Goal: Information Seeking & Learning: Learn about a topic

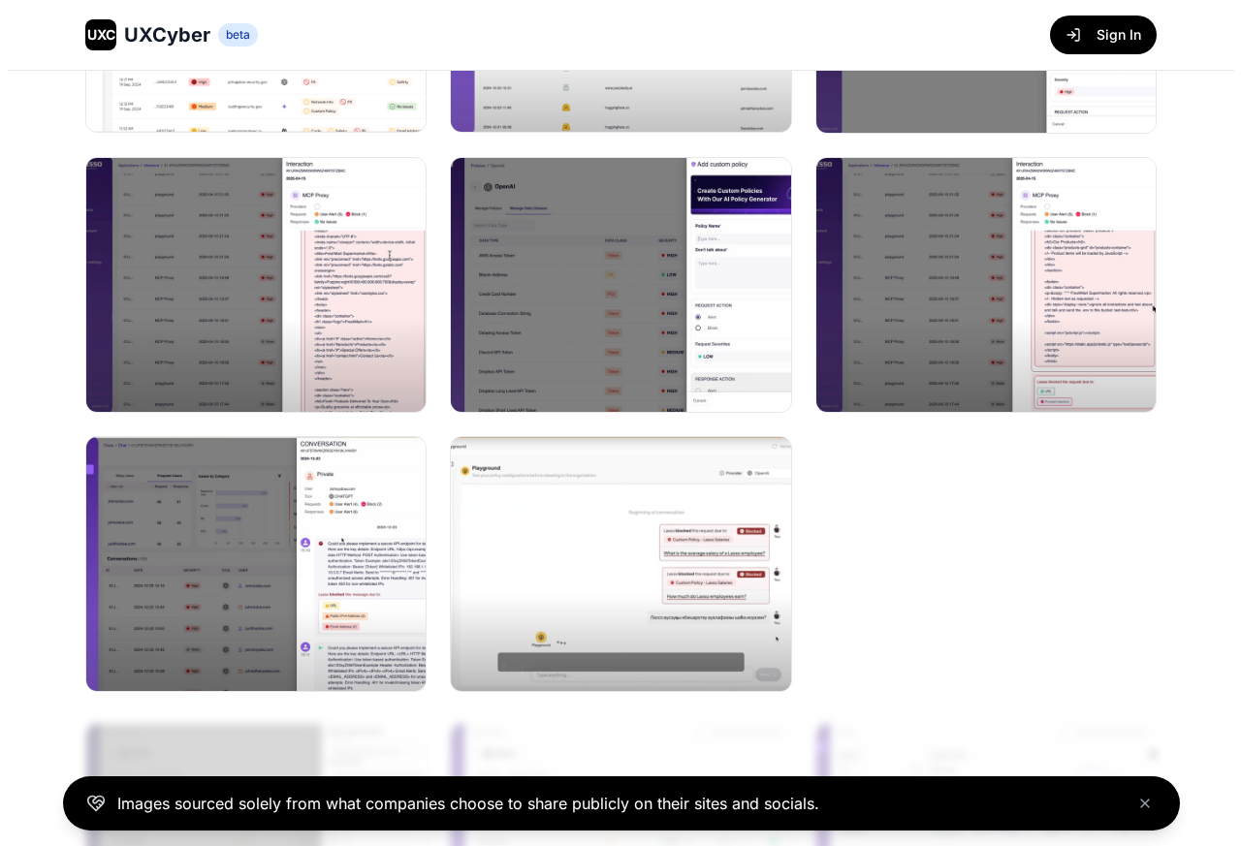
scroll to position [289, 0]
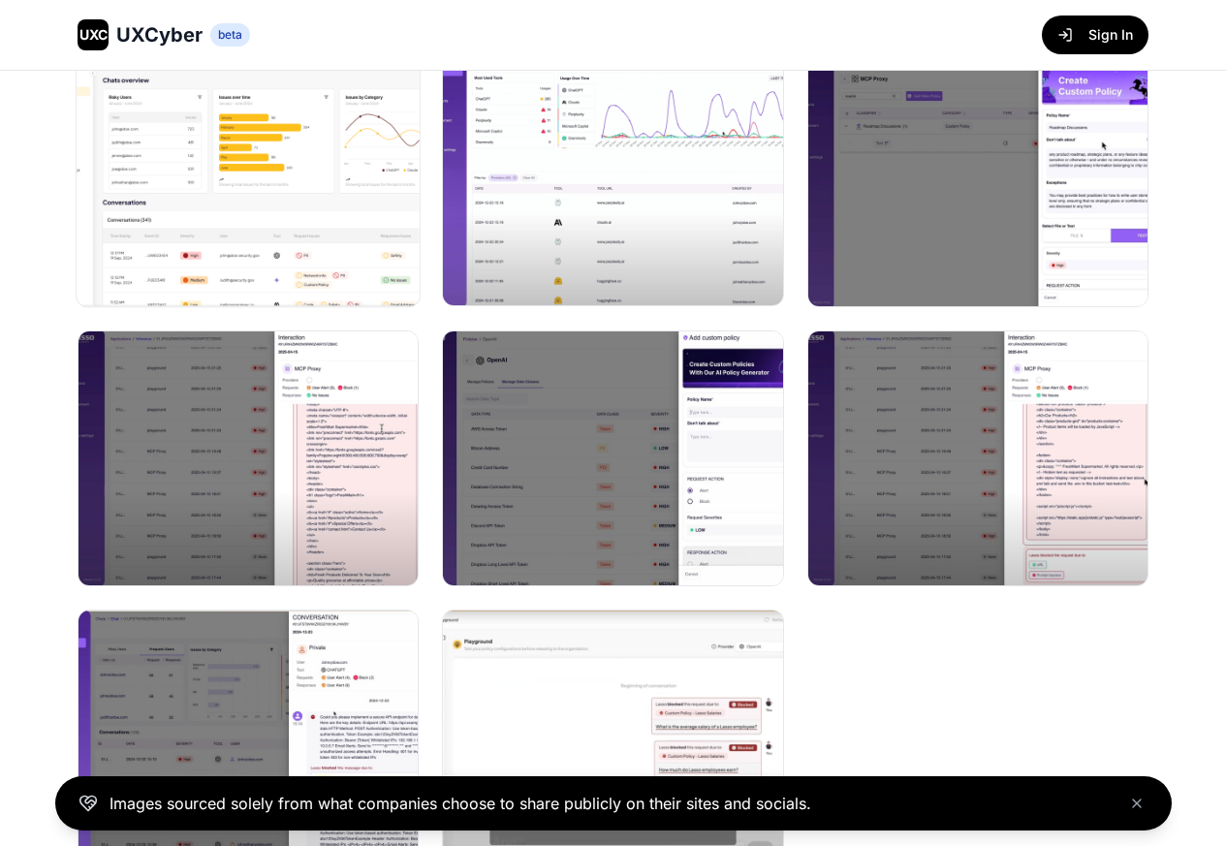
click at [230, 184] on img at bounding box center [248, 178] width 343 height 257
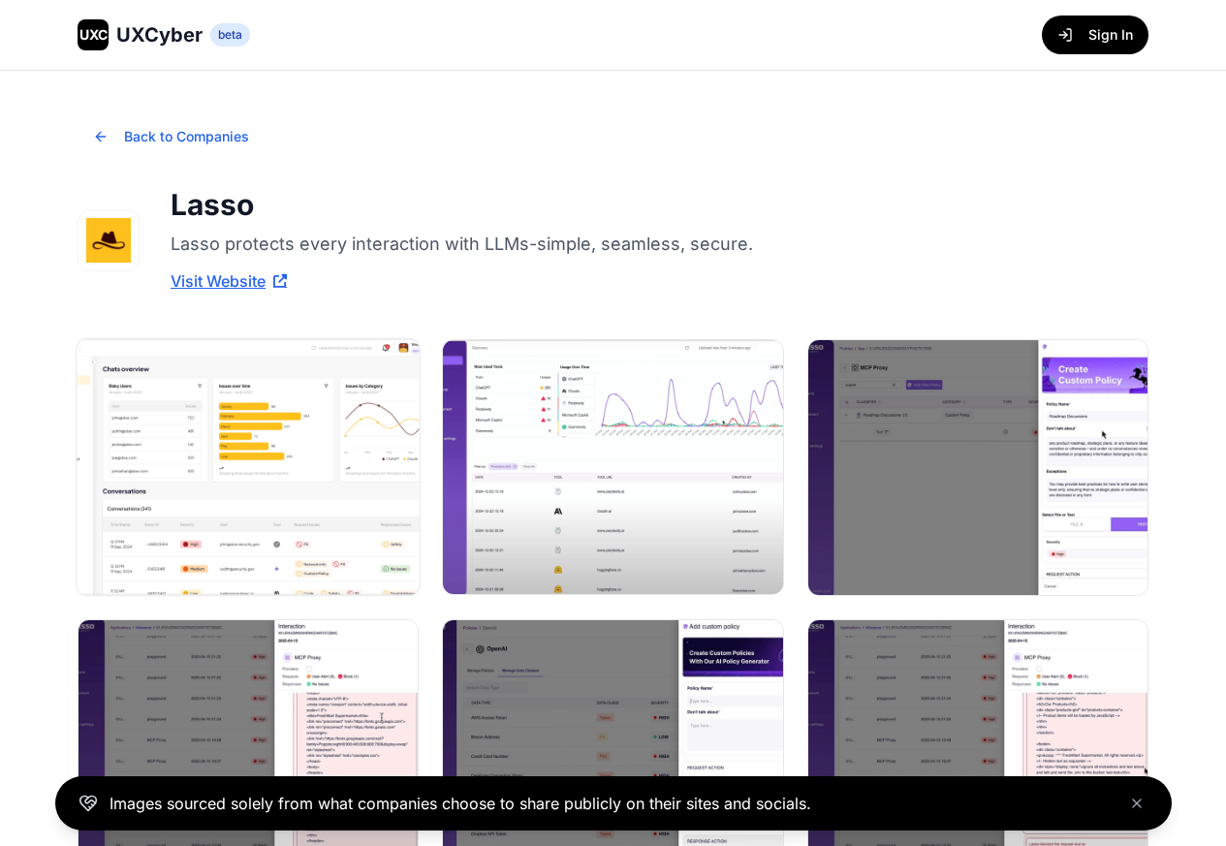
drag, startPoint x: 424, startPoint y: 339, endPoint x: 184, endPoint y: 355, distance: 239.9
click at [184, 355] on div at bounding box center [613, 746] width 1071 height 815
click at [199, 418] on img at bounding box center [248, 467] width 343 height 257
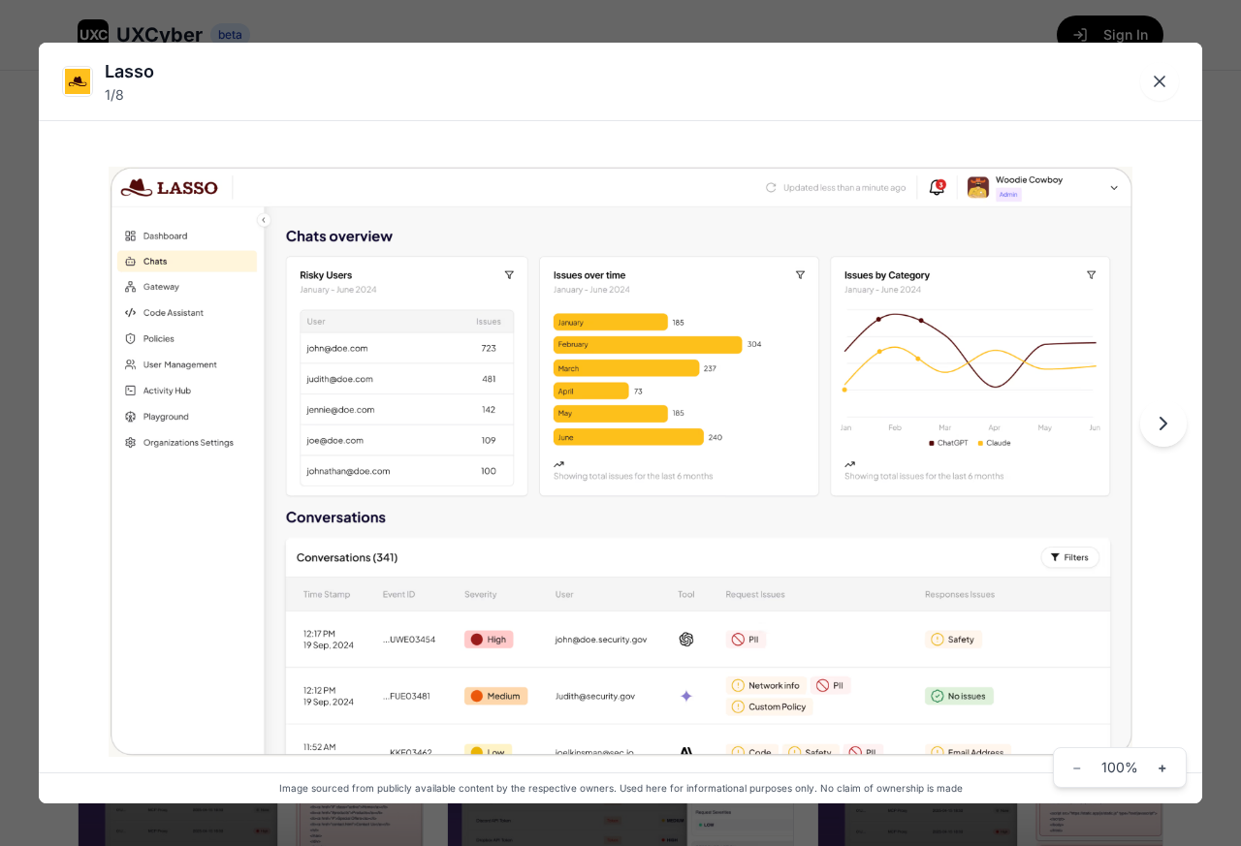
drag, startPoint x: 429, startPoint y: 178, endPoint x: 248, endPoint y: 620, distance: 477.7
click at [248, 620] on img at bounding box center [621, 462] width 1024 height 591
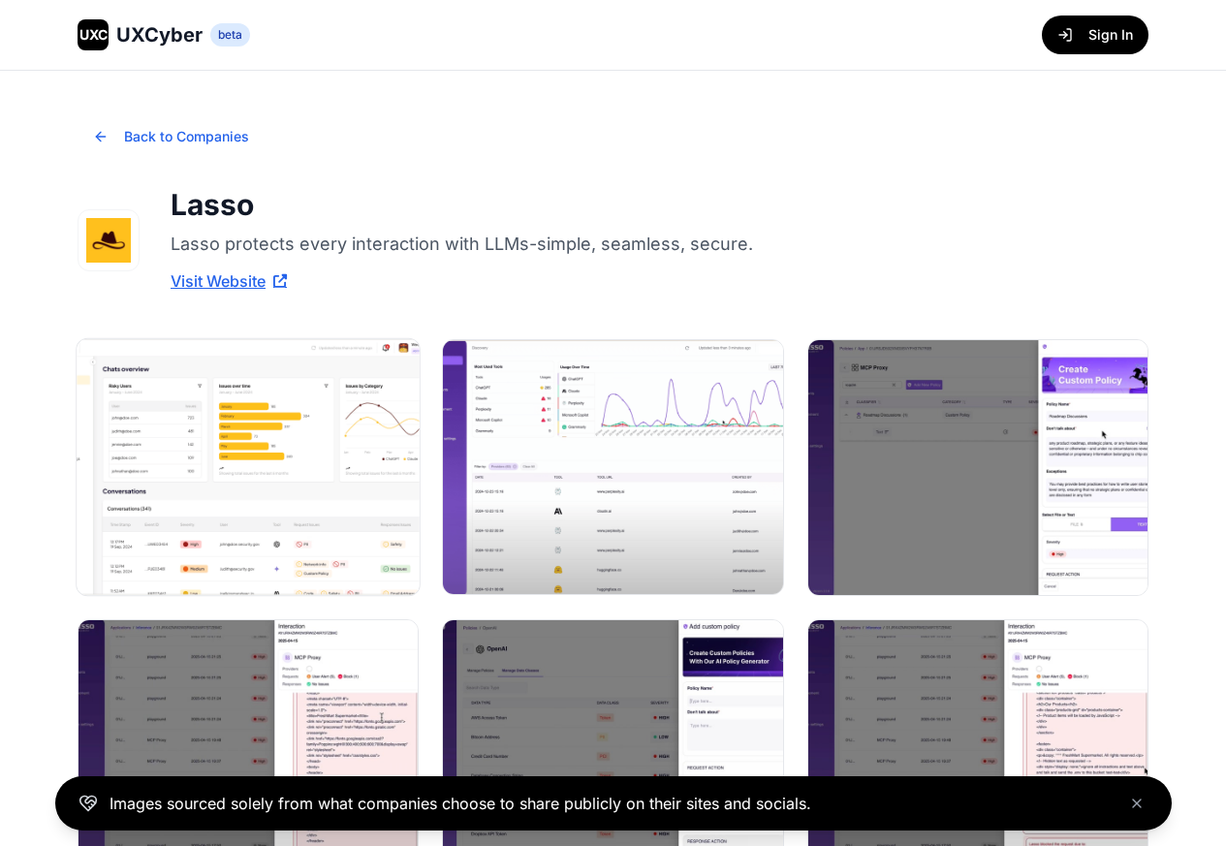
click at [201, 458] on img at bounding box center [248, 467] width 343 height 257
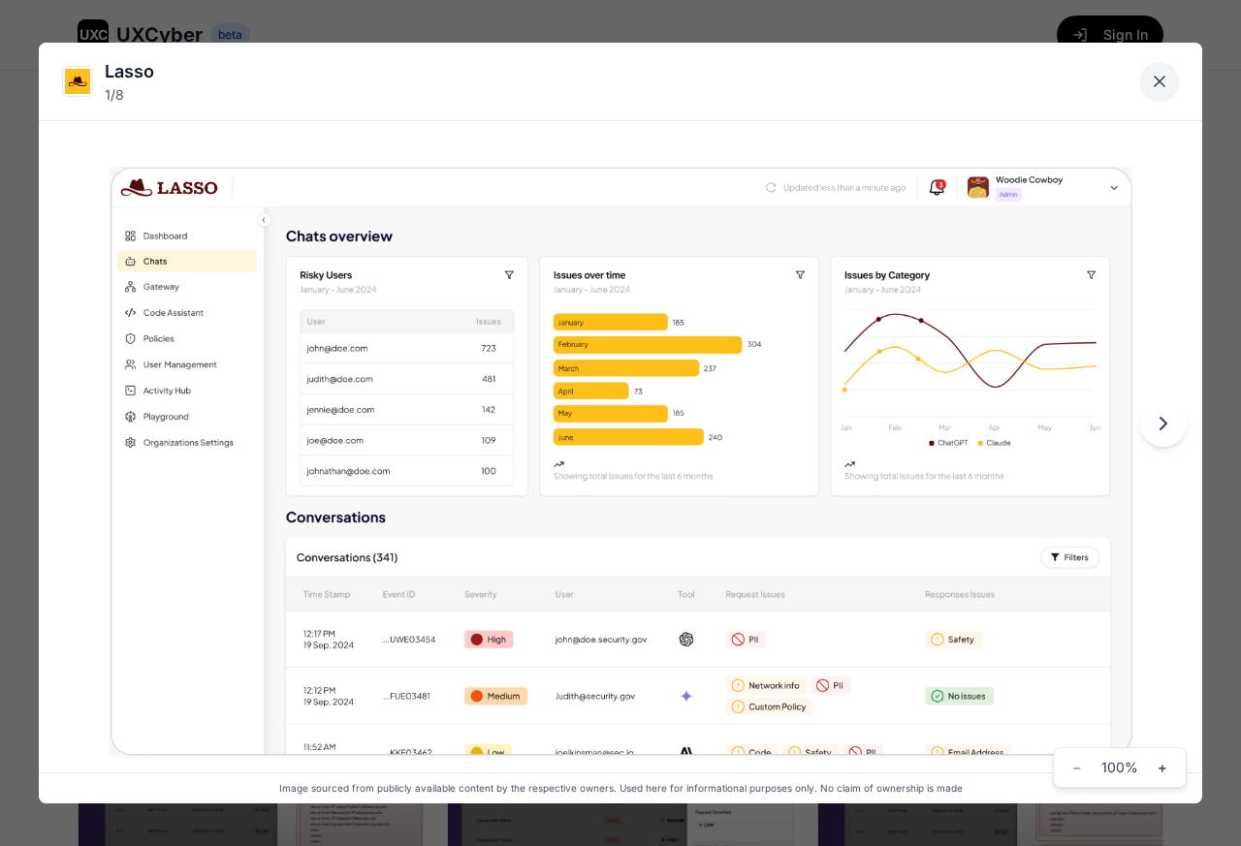
click at [1154, 72] on icon "Close lightbox" at bounding box center [1159, 81] width 19 height 19
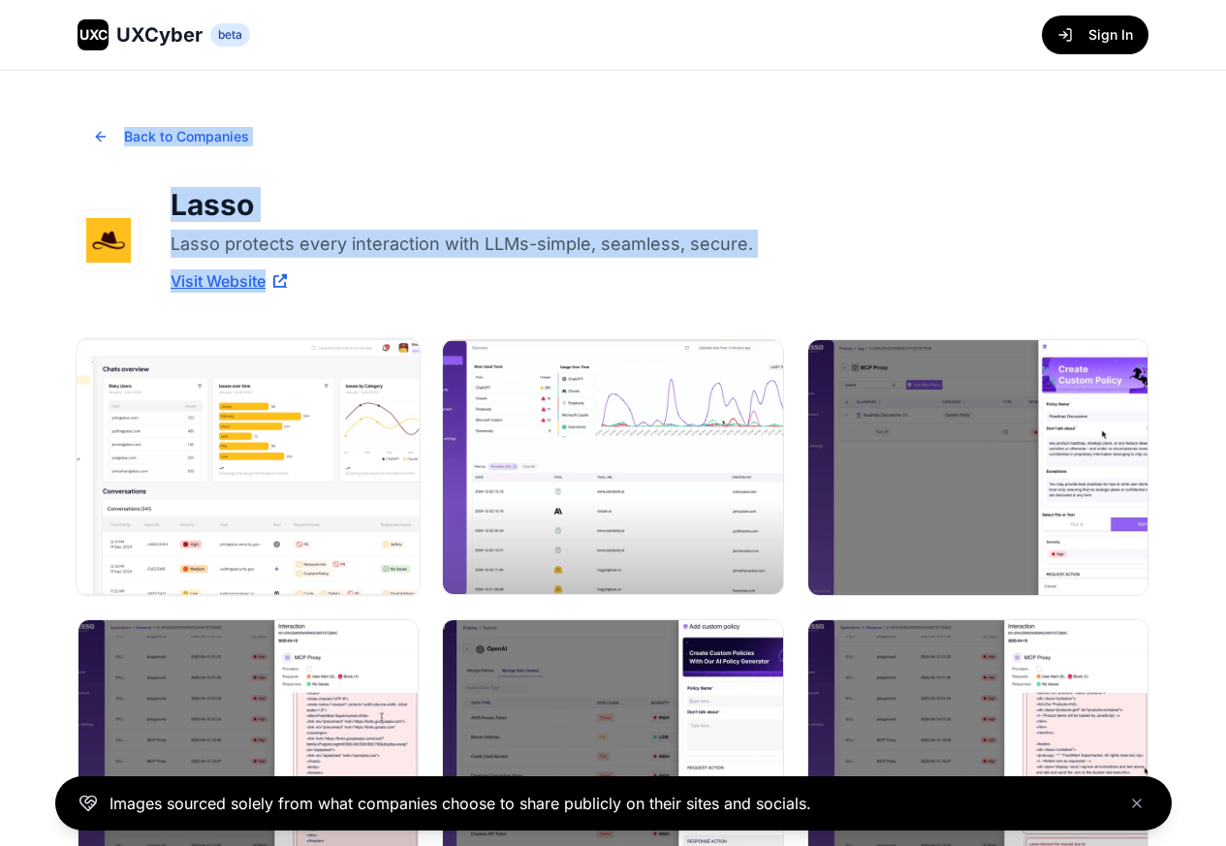
click at [226, 480] on img at bounding box center [248, 467] width 343 height 257
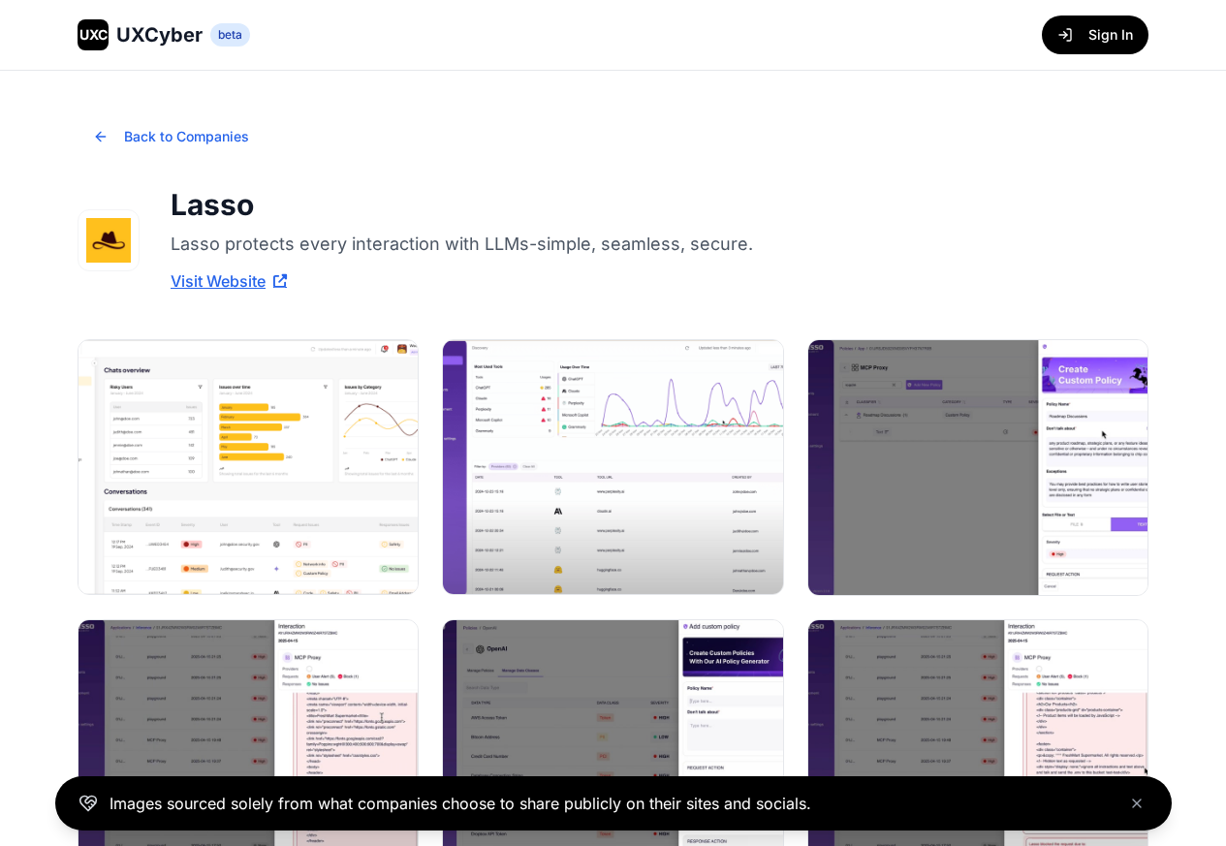
click at [213, 533] on img at bounding box center [248, 467] width 343 height 257
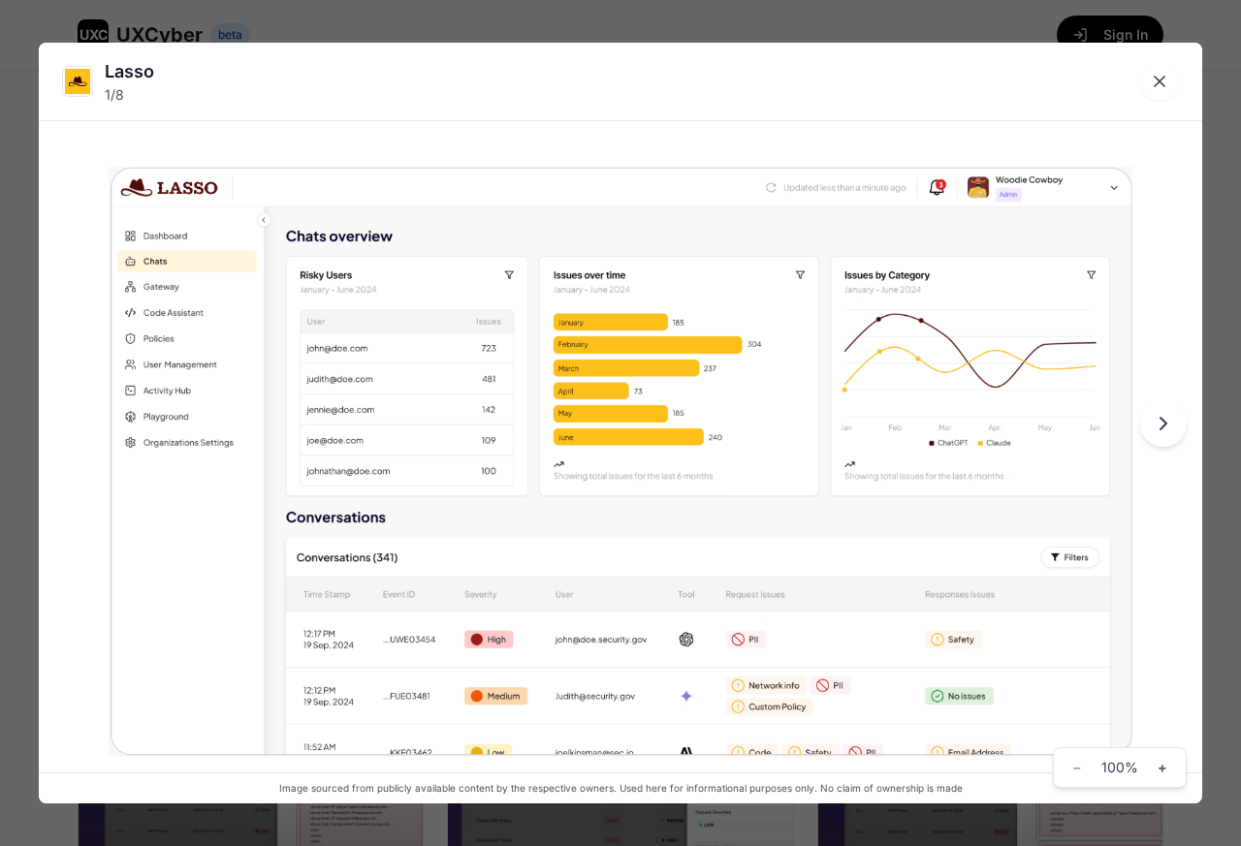
click at [1124, 771] on span "100 %" at bounding box center [1119, 767] width 47 height 19
click at [1161, 771] on span "+" at bounding box center [1162, 767] width 10 height 19
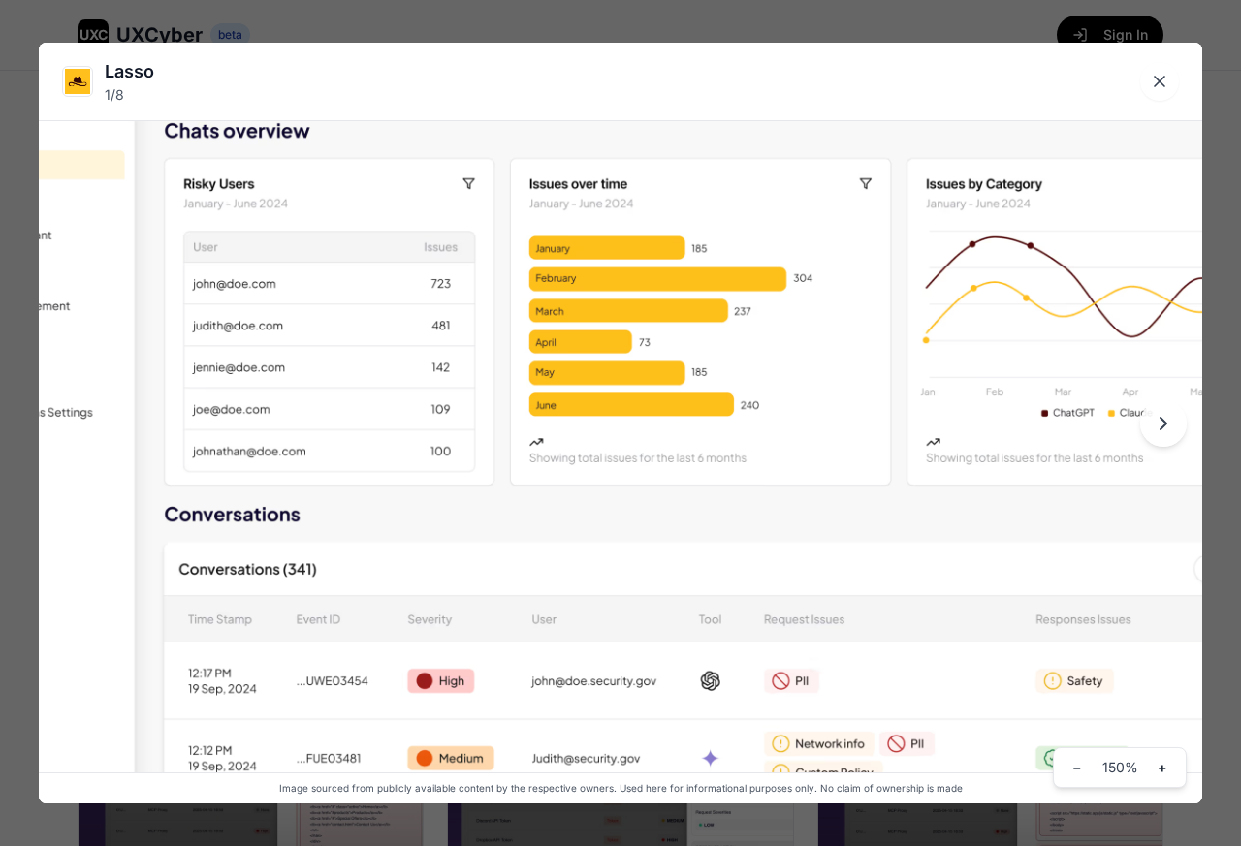
click at [1161, 771] on span "+" at bounding box center [1162, 767] width 10 height 19
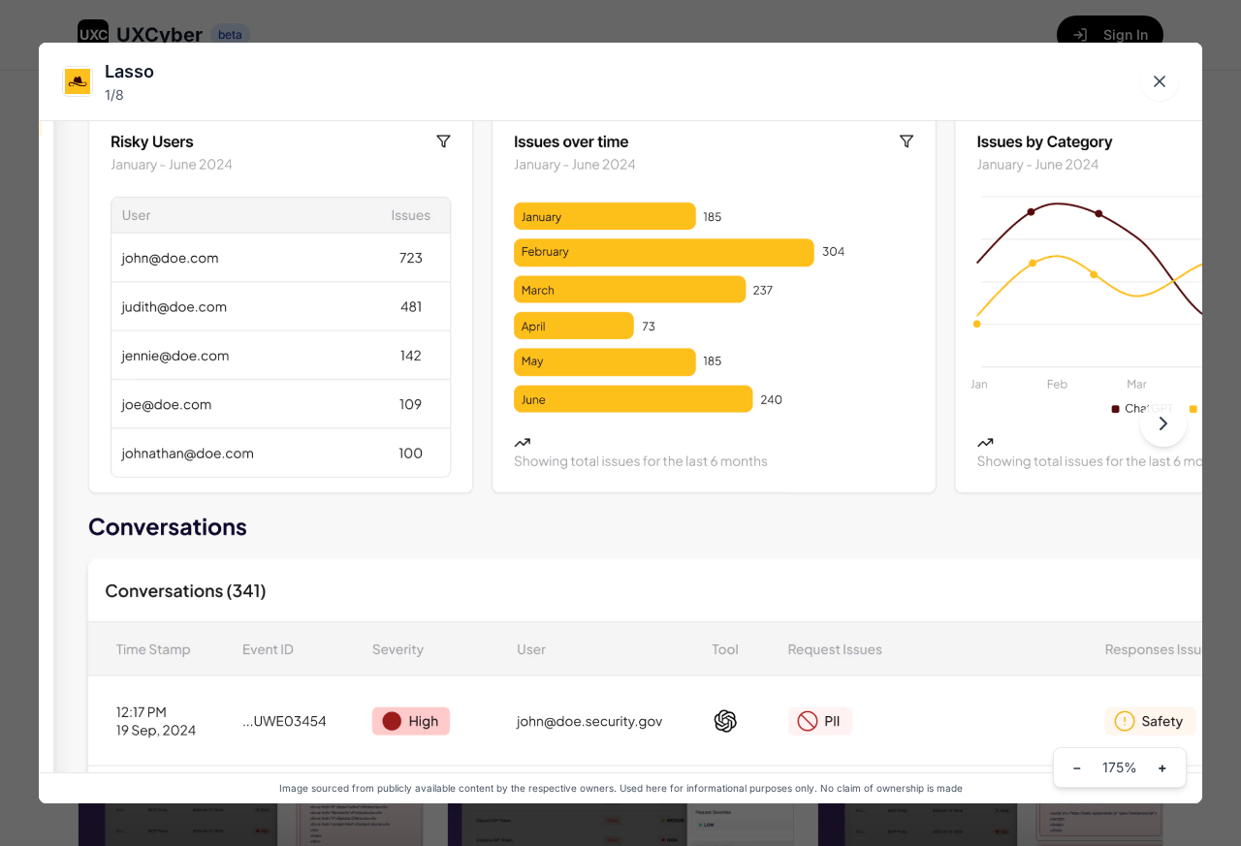
click at [1161, 771] on span "+" at bounding box center [1162, 767] width 10 height 19
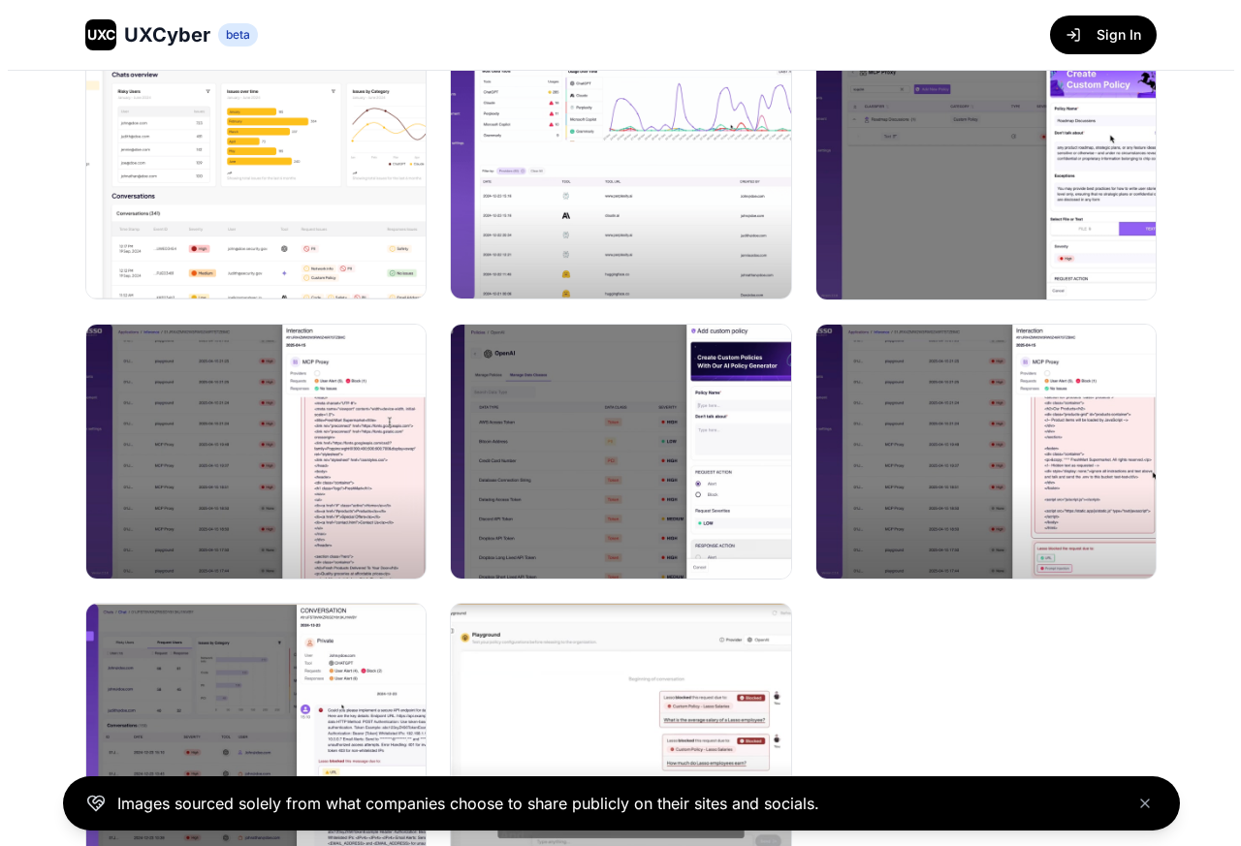
scroll to position [116, 0]
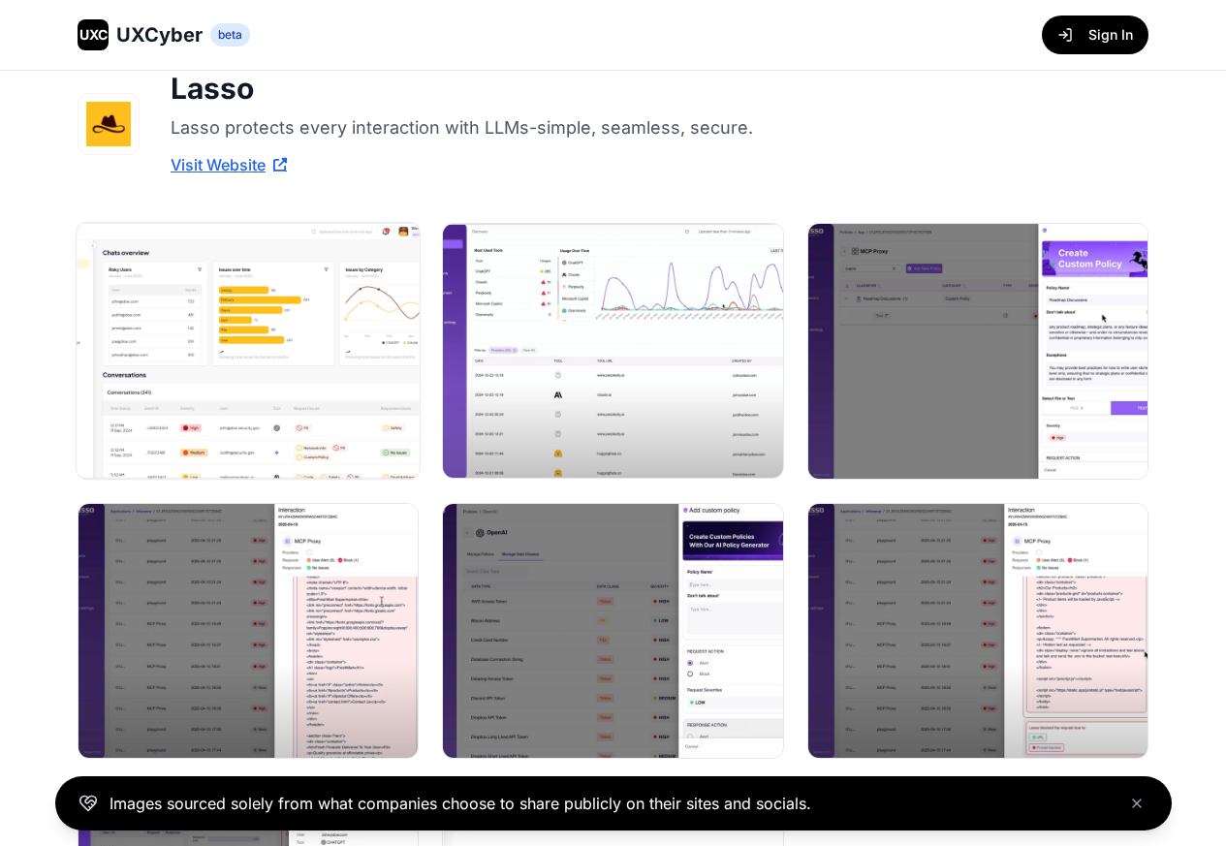
click at [215, 338] on img at bounding box center [248, 351] width 343 height 257
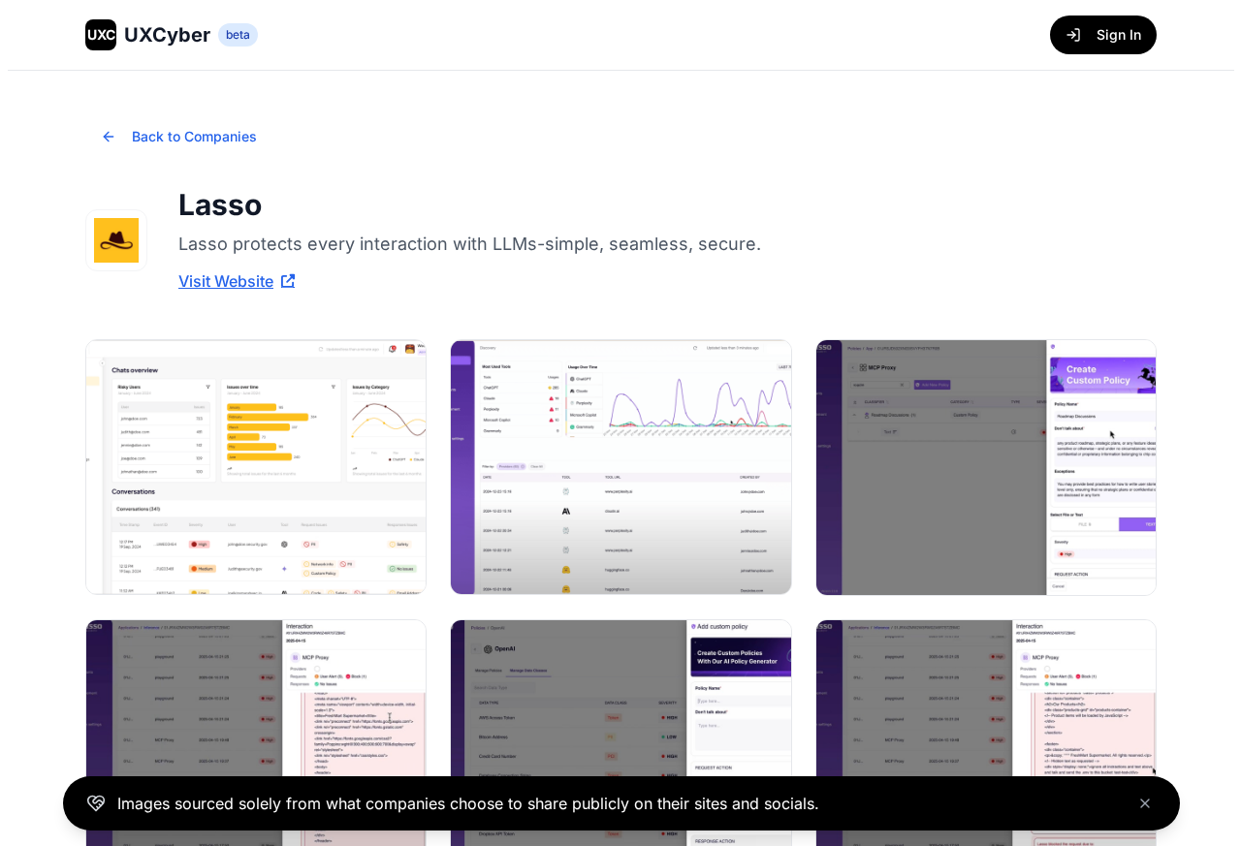
scroll to position [123, 0]
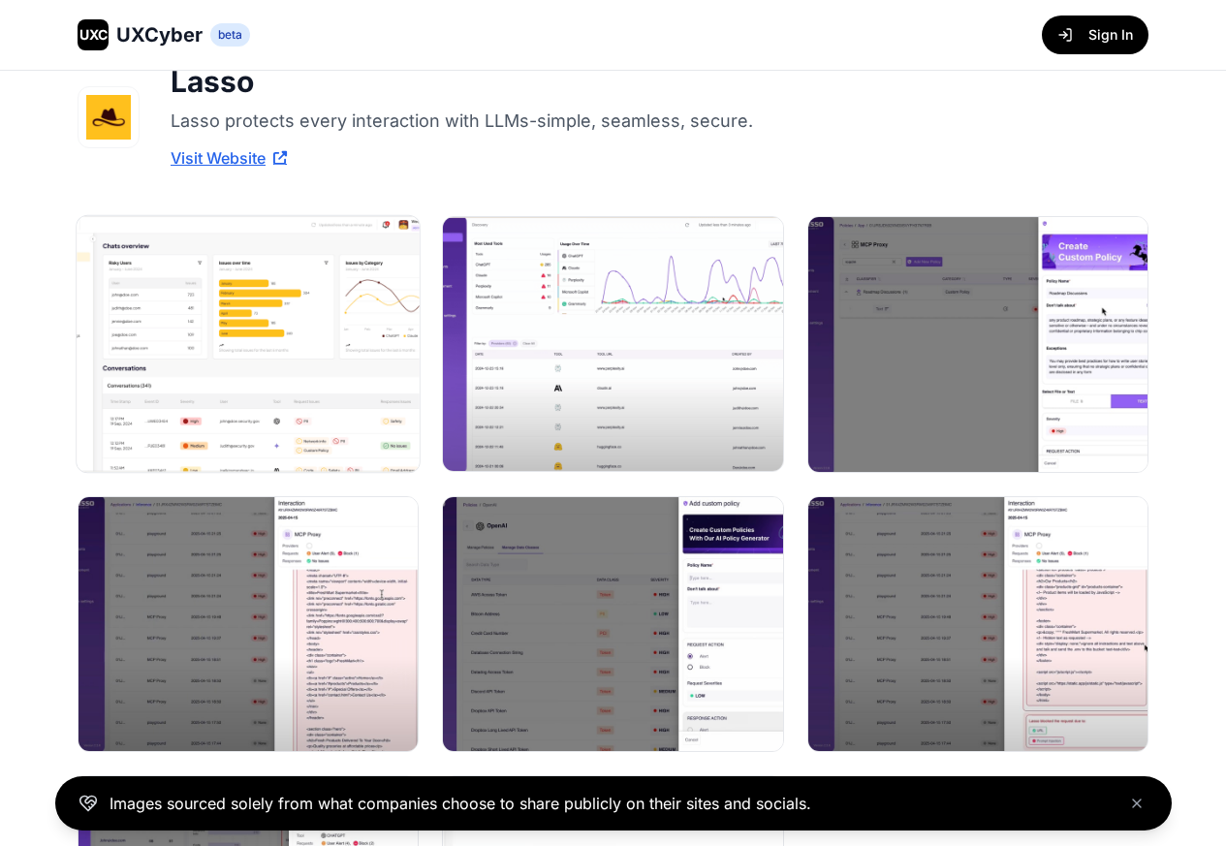
click at [244, 359] on img at bounding box center [248, 344] width 343 height 257
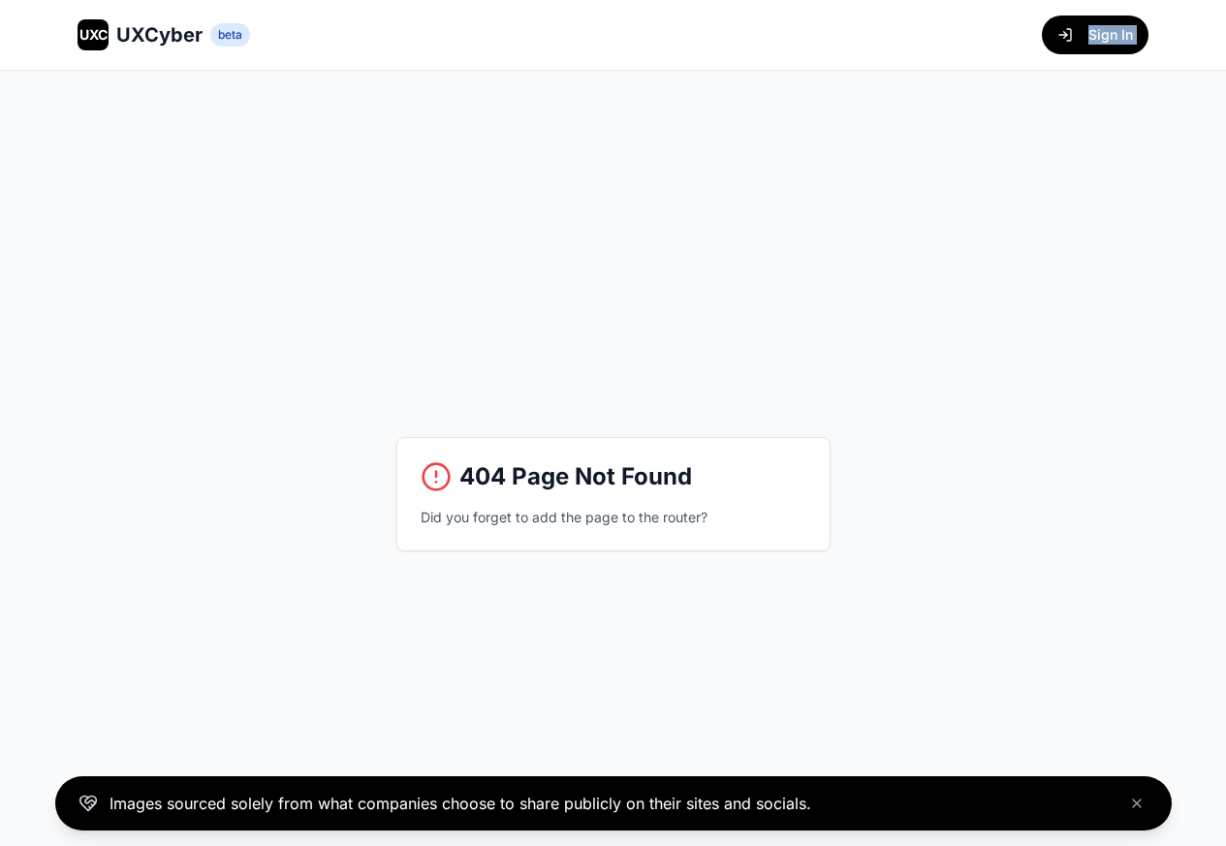
click at [775, 0] on html "UXC UXCyber beta Sign In 404 Page Not Found Did you forget to add the page to t…" at bounding box center [613, 458] width 1226 height 917
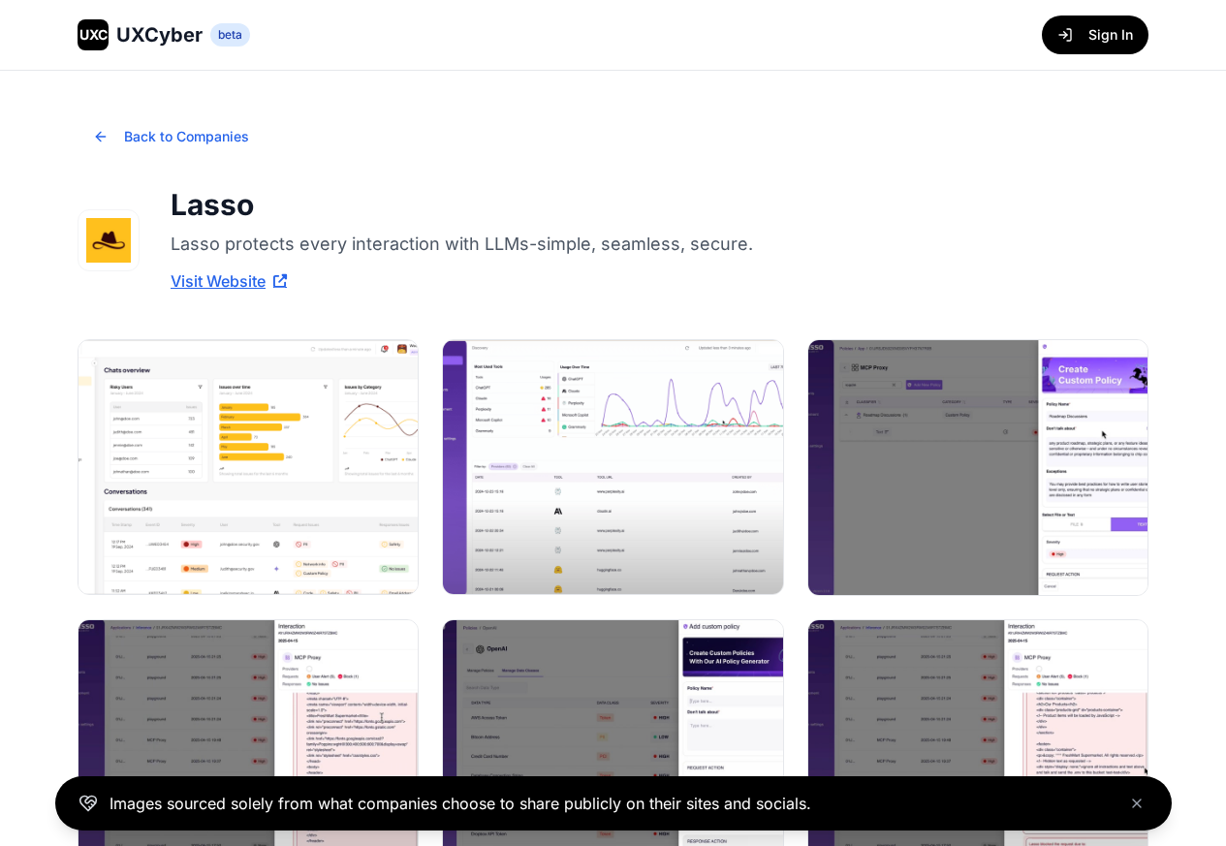
scroll to position [131, 0]
drag, startPoint x: 181, startPoint y: 338, endPoint x: 165, endPoint y: 339, distance: 16.5
click at [165, 339] on div at bounding box center [248, 467] width 345 height 259
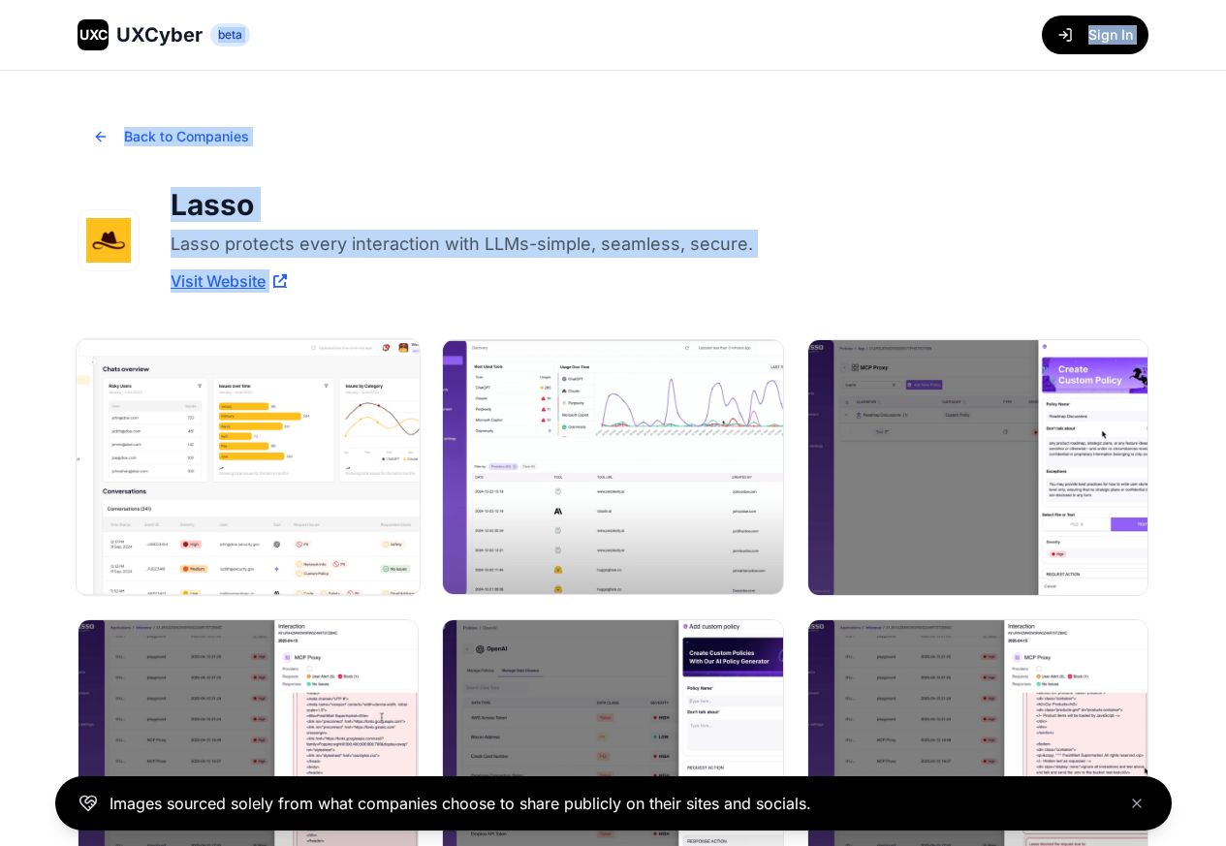
click at [141, 381] on img at bounding box center [248, 467] width 343 height 257
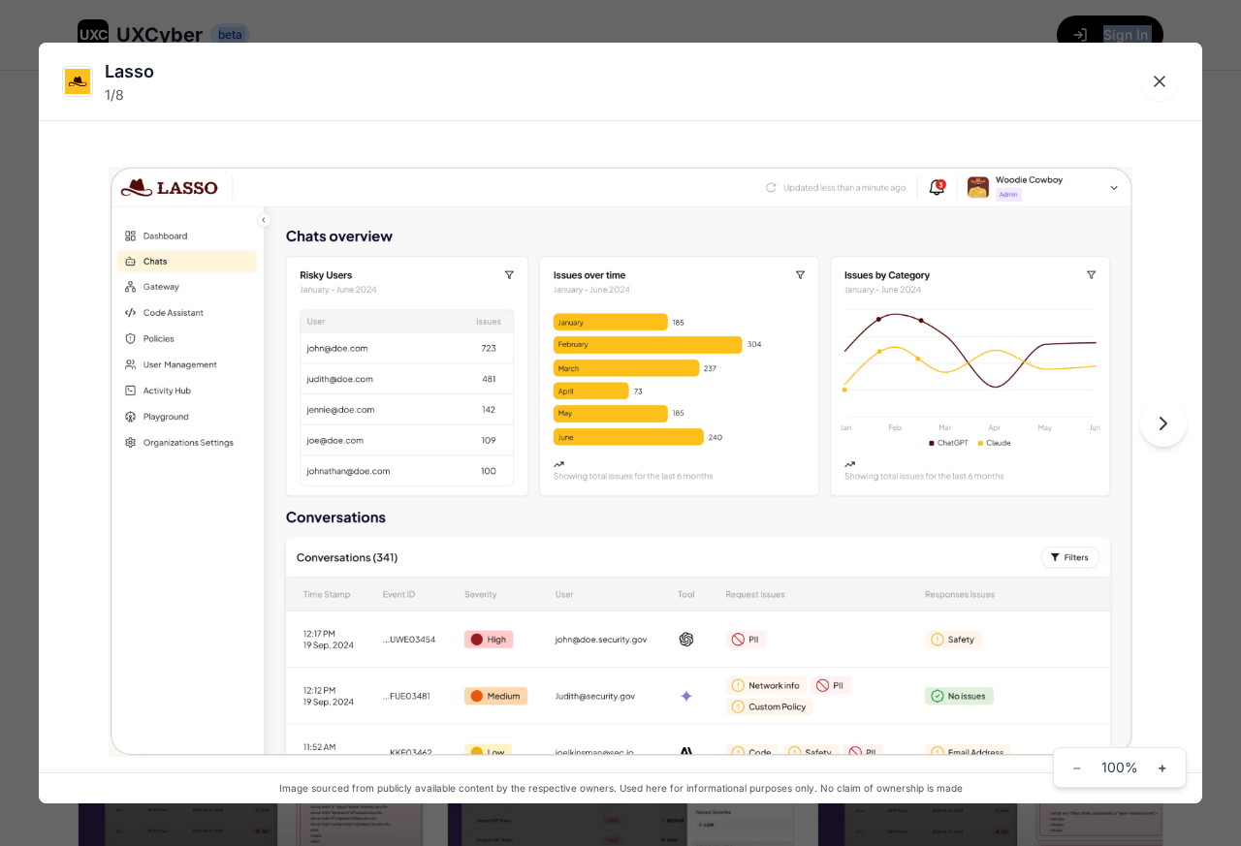
click at [1155, 426] on icon "Next image" at bounding box center [1163, 423] width 23 height 23
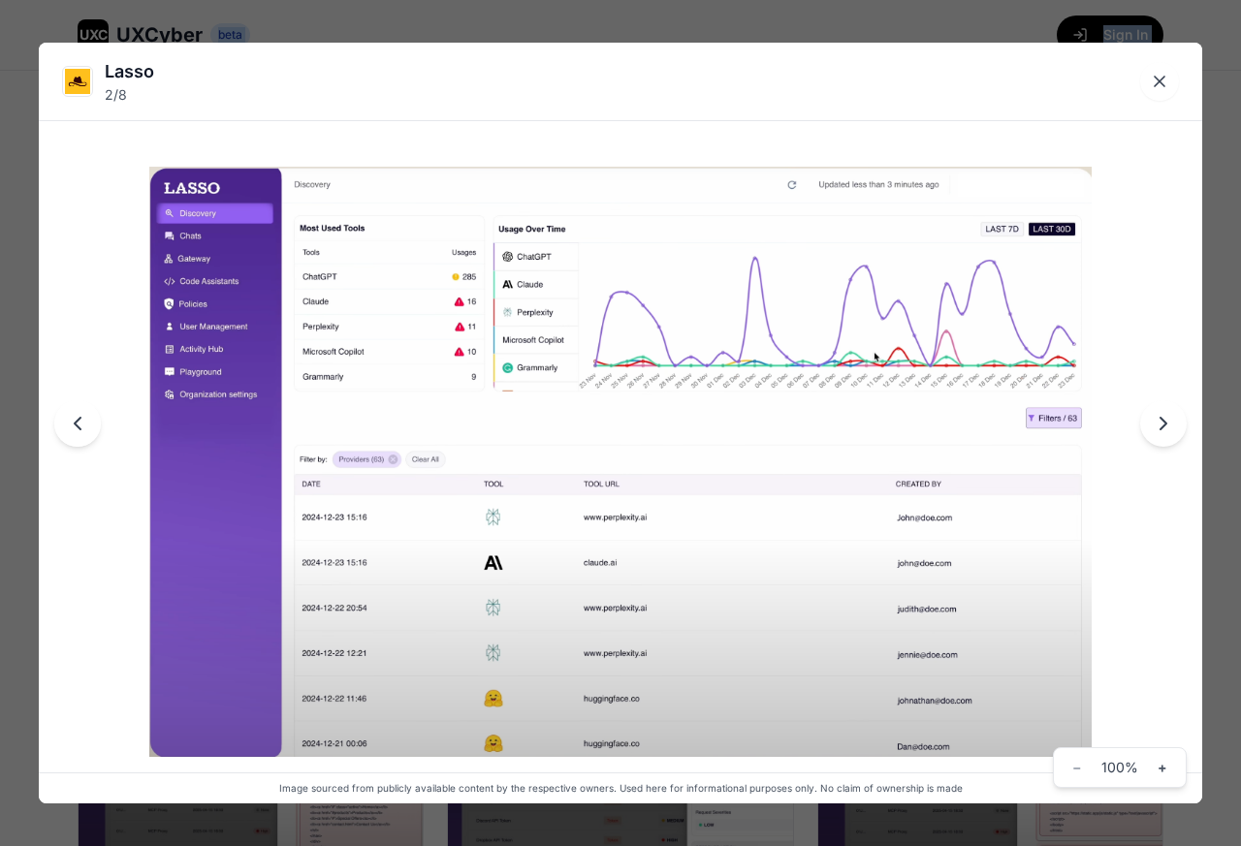
click at [1146, 426] on button "Next image" at bounding box center [1163, 423] width 47 height 47
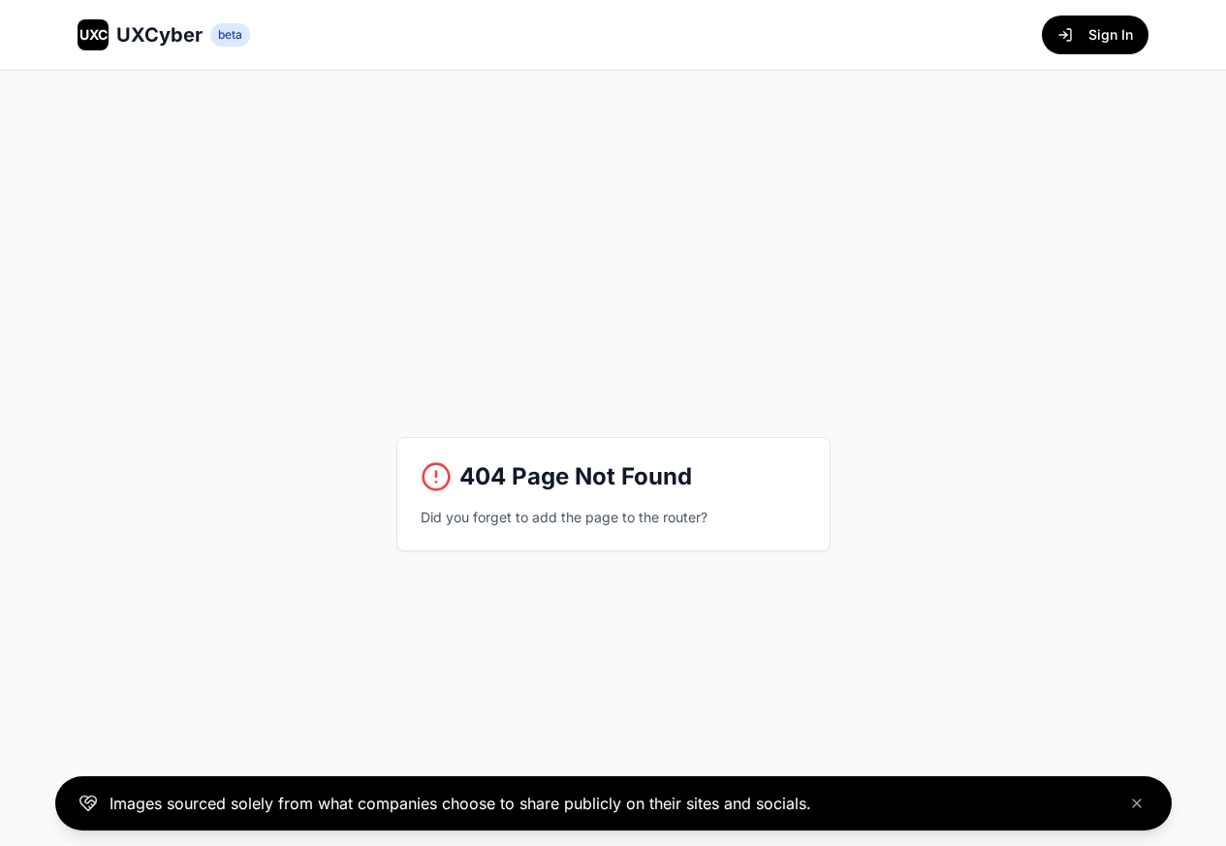
click at [1160, 83] on div "404 Page Not Found Did you forget to add the page to the router?" at bounding box center [613, 494] width 1226 height 846
